Goal: Information Seeking & Learning: Compare options

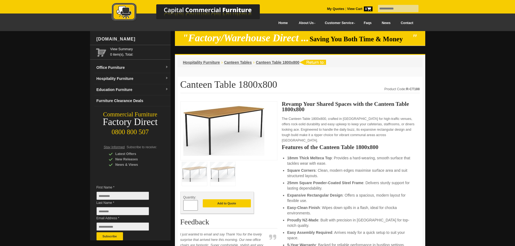
click at [409, 21] on link "Contact" at bounding box center [406, 23] width 23 height 12
click at [155, 79] on link "Hospitality Furniture" at bounding box center [132, 78] width 76 height 11
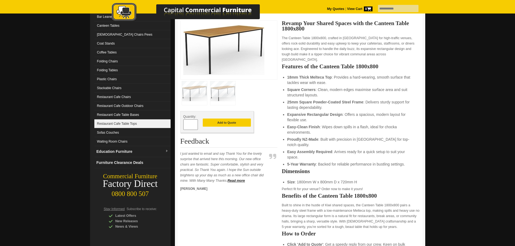
scroll to position [81, 0]
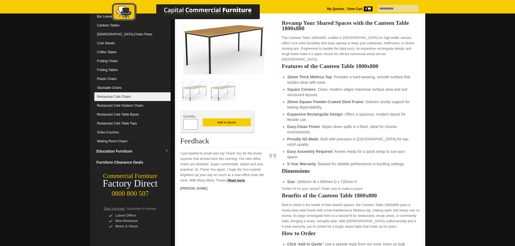
click at [107, 97] on link "Restaurant Cafe Chairs" at bounding box center [132, 96] width 76 height 9
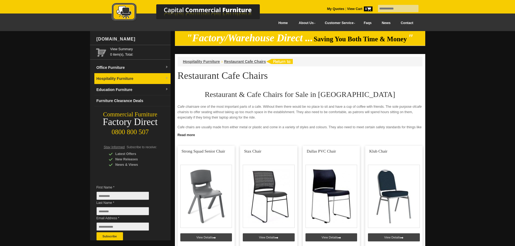
click at [132, 79] on link "Hospitality Furniture" at bounding box center [132, 78] width 76 height 11
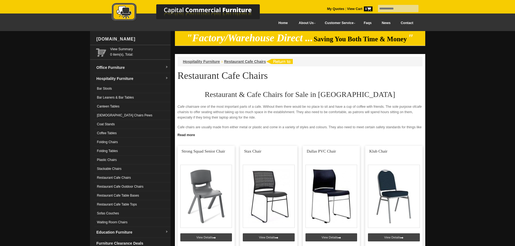
click at [378, 8] on input "text" at bounding box center [398, 8] width 41 height 7
type input "****"
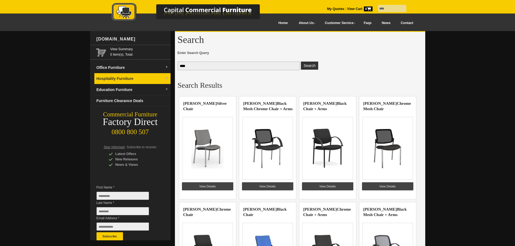
click at [156, 78] on link "Hospitality Furniture" at bounding box center [132, 78] width 76 height 11
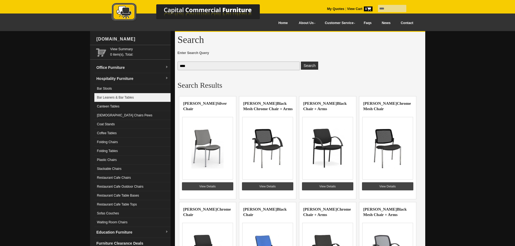
click at [131, 96] on link "Bar Leaners & Bar Tables" at bounding box center [132, 97] width 76 height 9
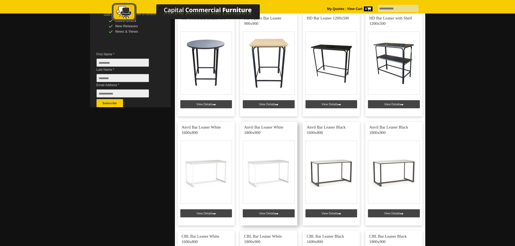
scroll to position [189, 0]
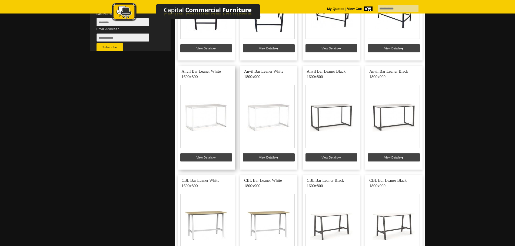
click at [199, 155] on link at bounding box center [206, 118] width 57 height 104
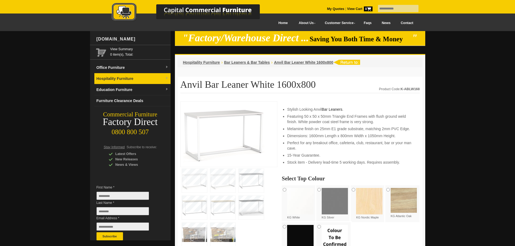
click at [160, 81] on link "Hospitality Furniture" at bounding box center [132, 78] width 76 height 11
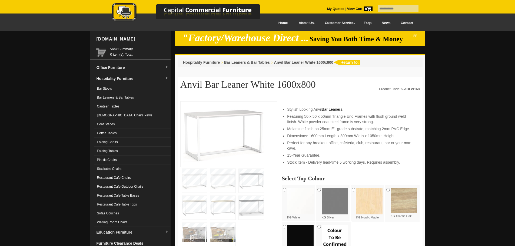
click at [130, 133] on link "Coffee Tables" at bounding box center [132, 133] width 76 height 9
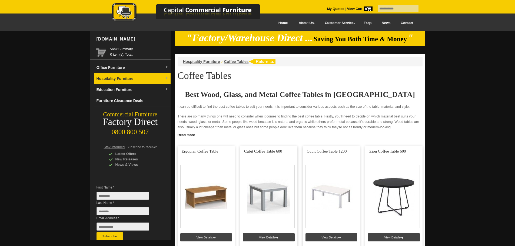
click at [119, 77] on link "Hospitality Furniture" at bounding box center [132, 78] width 76 height 11
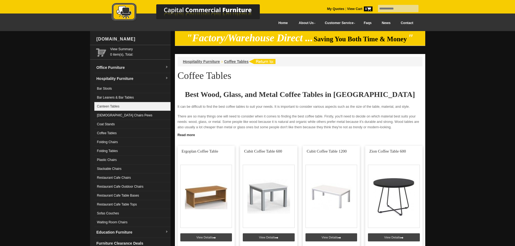
click at [119, 106] on link "Canteen Tables" at bounding box center [132, 106] width 76 height 9
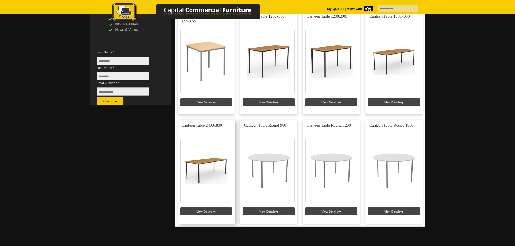
scroll to position [108, 0]
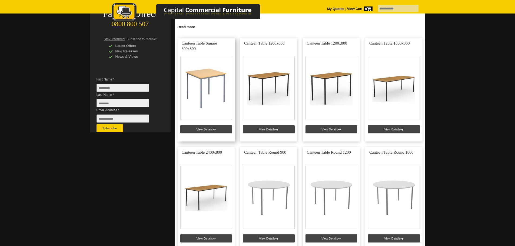
click at [202, 129] on link at bounding box center [206, 90] width 57 height 104
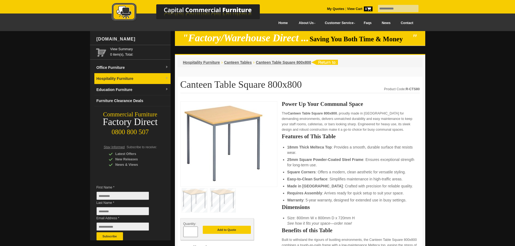
click at [133, 80] on link "Hospitality Furniture" at bounding box center [132, 78] width 76 height 11
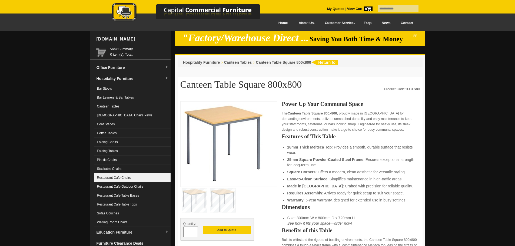
click at [127, 177] on link "Restaurant Cafe Chairs" at bounding box center [132, 178] width 76 height 9
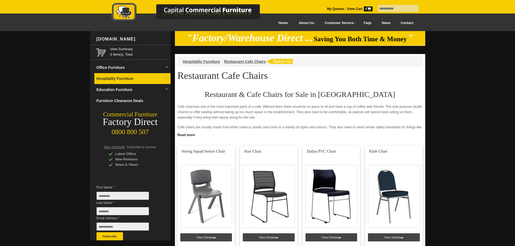
click at [124, 78] on link "Hospitality Furniture" at bounding box center [132, 78] width 76 height 11
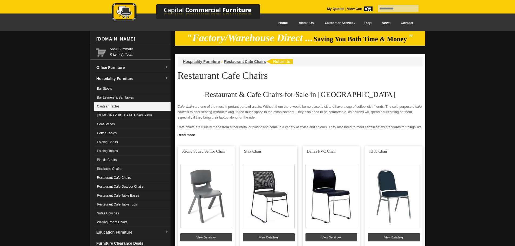
click at [126, 108] on link "Canteen Tables" at bounding box center [132, 106] width 76 height 9
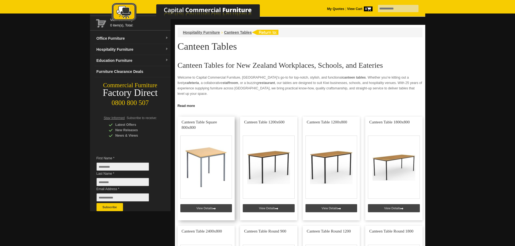
scroll to position [54, 0]
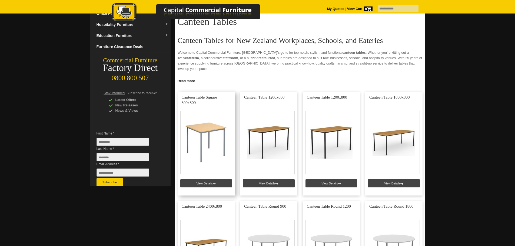
click at [201, 183] on link at bounding box center [206, 144] width 57 height 104
